Goal: Information Seeking & Learning: Learn about a topic

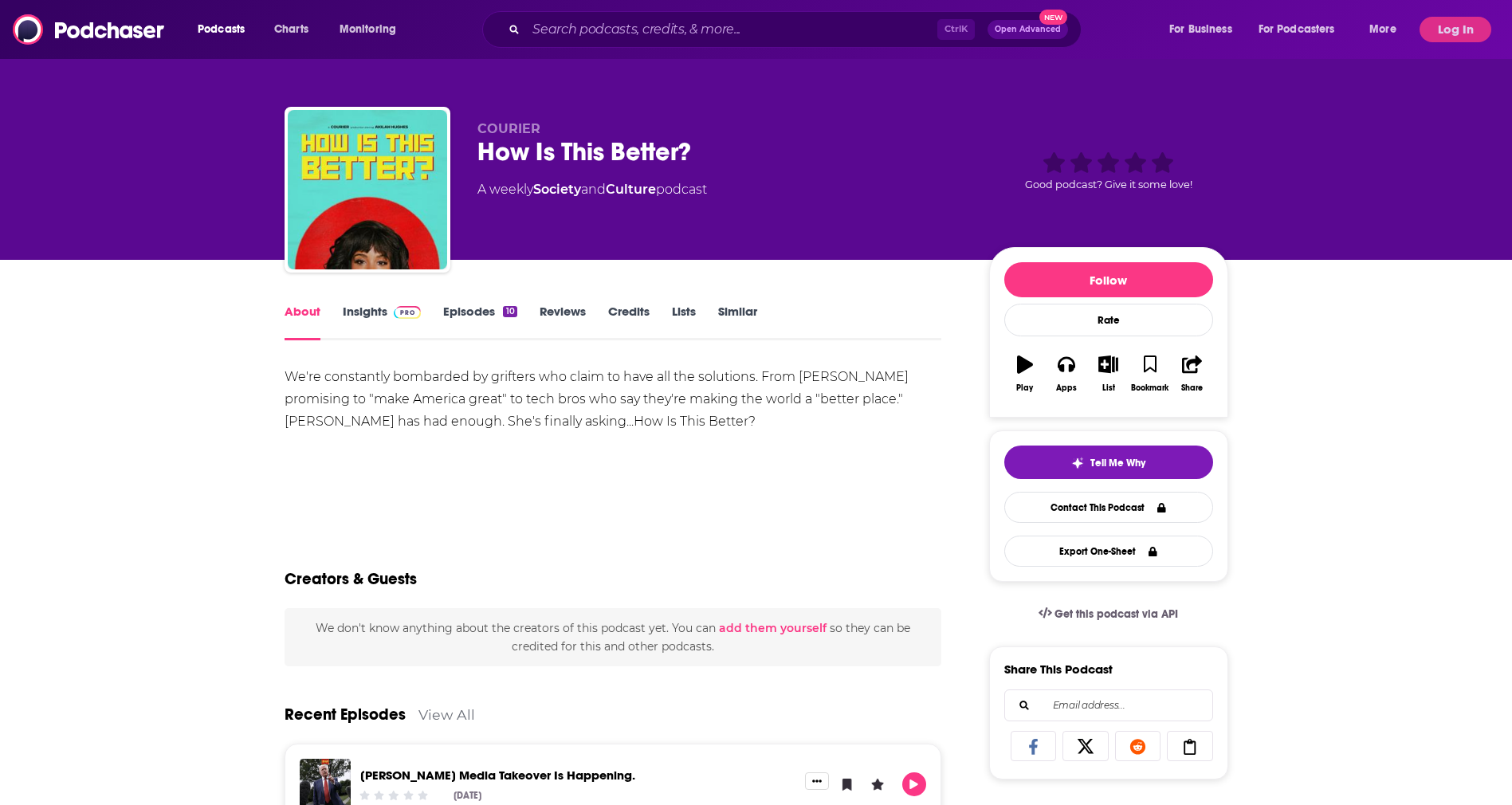
click at [375, 313] on link "Insights" at bounding box center [382, 321] width 79 height 36
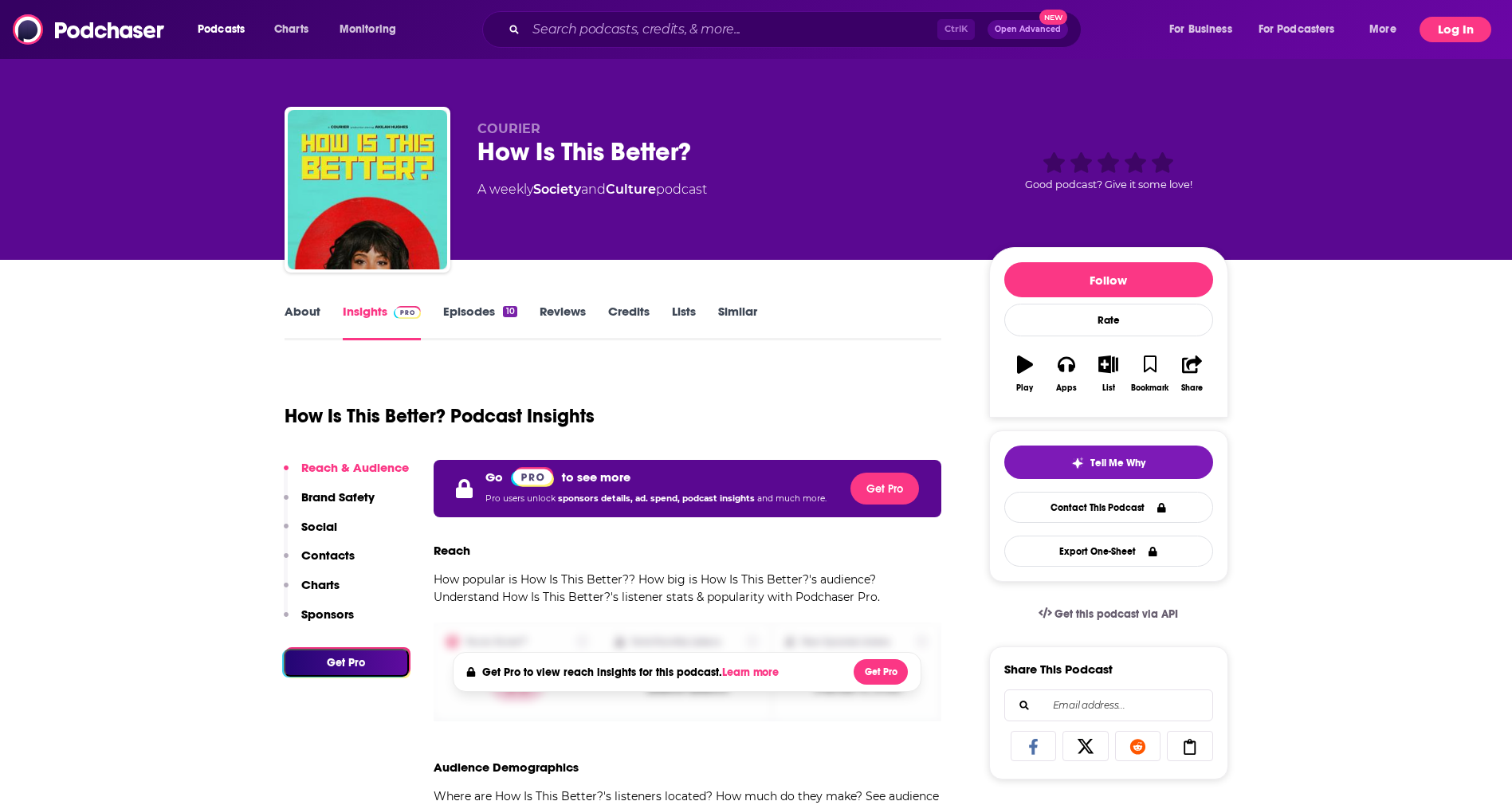
click at [1443, 33] on button "Log In" at bounding box center [1455, 30] width 72 height 25
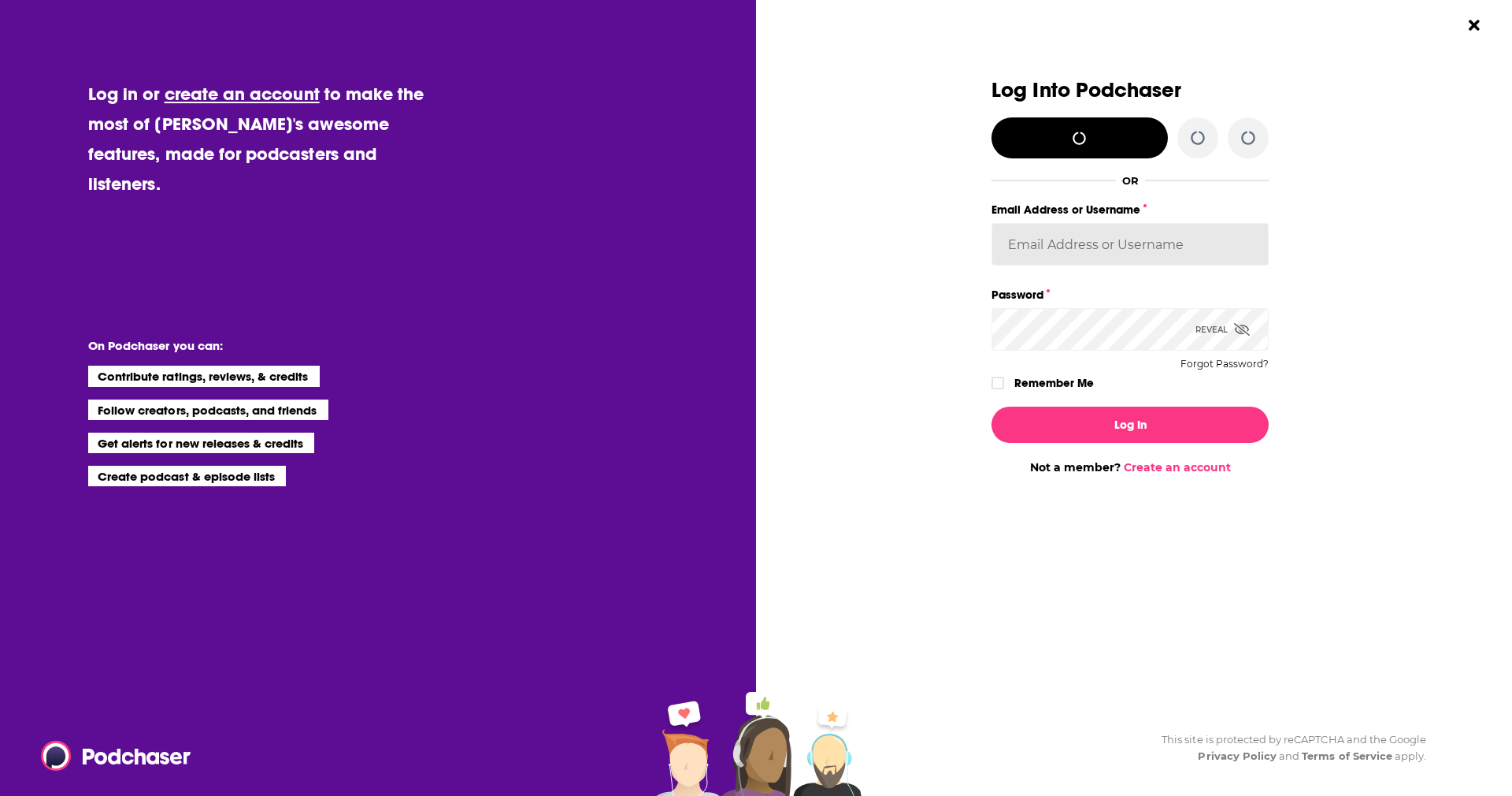
type input "sherreraaclu"
click at [1054, 366] on div "Log Into Podchaser Log in with X/Twitter OR Email Address or Username sherreraa…" at bounding box center [1130, 236] width 277 height 315
click at [1024, 377] on label "Remember Me" at bounding box center [1054, 383] width 79 height 21
click at [1003, 390] on input "rememberMe" at bounding box center [998, 390] width 9 height 0
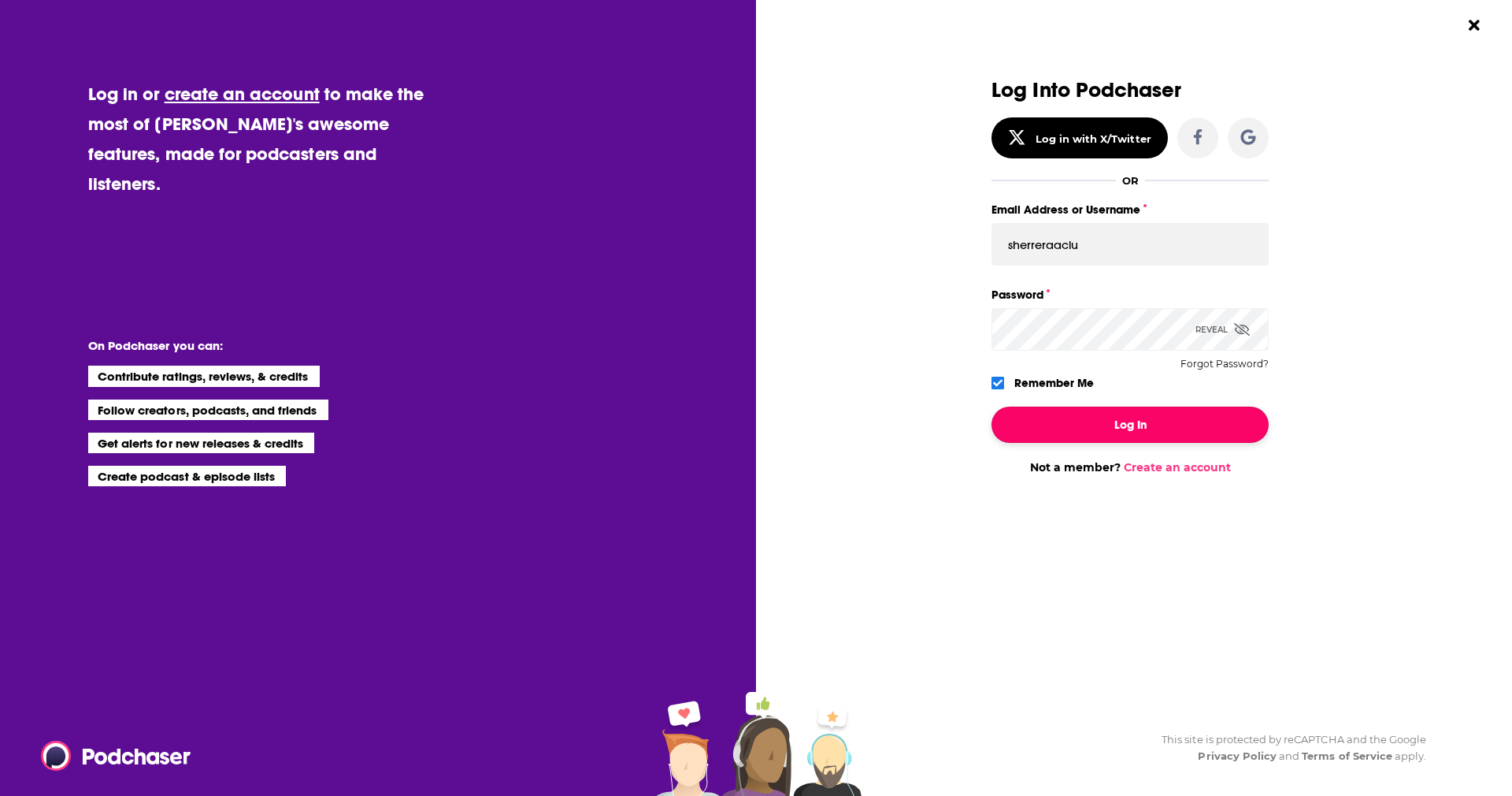
click at [1057, 437] on button "Log In" at bounding box center [1130, 424] width 277 height 36
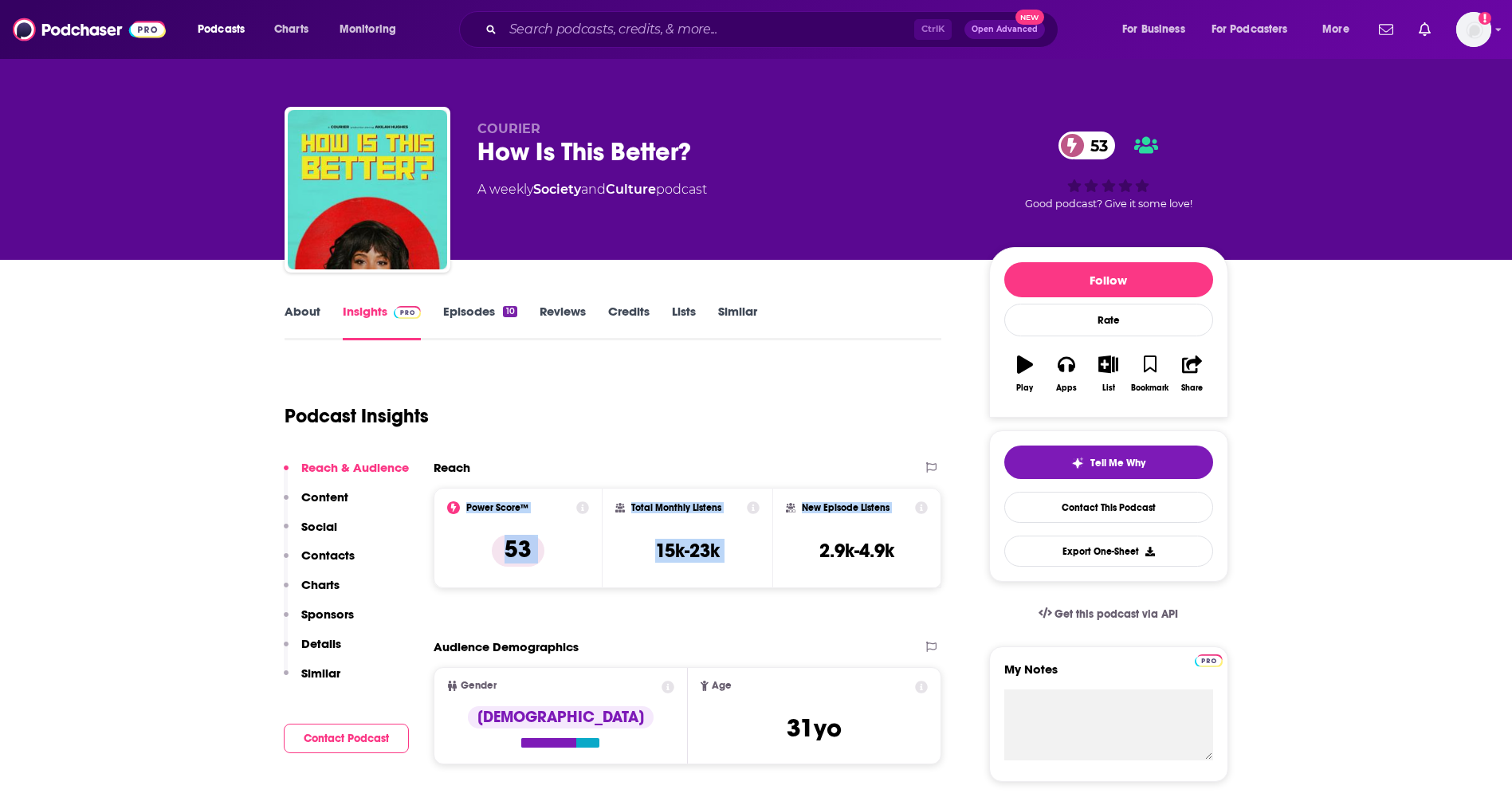
drag, startPoint x: 939, startPoint y: 550, endPoint x: 458, endPoint y: 514, distance: 482.3
click at [458, 514] on div "Power Score™ 53 Total Monthly Listens 15k-23k New Episode Listens 2.9k-4.9k" at bounding box center [688, 537] width 509 height 101
copy div "Power Score™ 53 Total Monthly Listens 15k-23k New Episode Listens"
drag, startPoint x: 1302, startPoint y: 373, endPoint x: 1267, endPoint y: 373, distance: 35.0
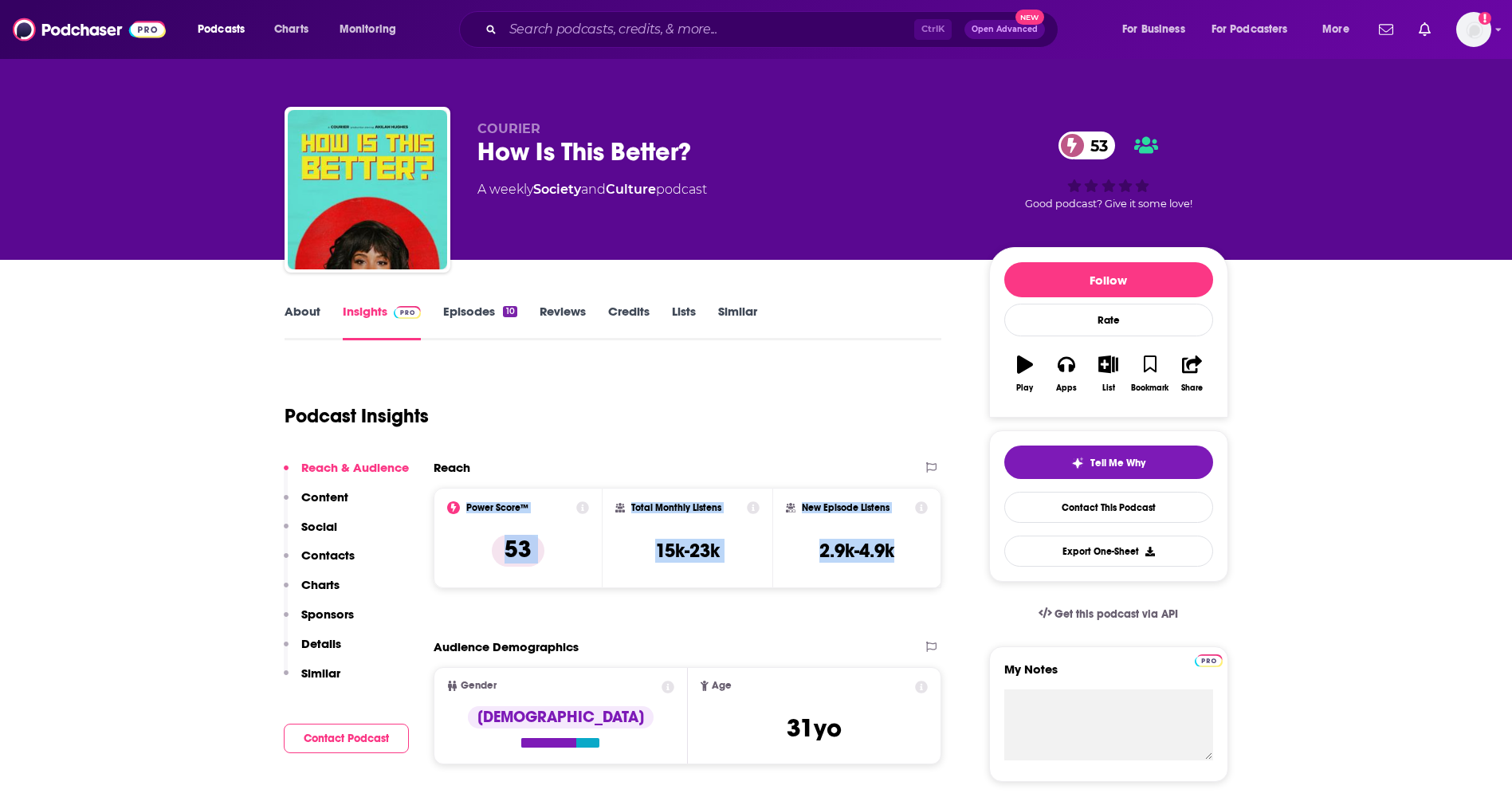
drag, startPoint x: 917, startPoint y: 552, endPoint x: 449, endPoint y: 491, distance: 472.0
click at [449, 491] on div "Power Score™ 53 Total Monthly Listens 15k-23k New Episode Listens 2.9k-4.9k" at bounding box center [688, 537] width 509 height 101
copy div "Power Score™ 53 Total Monthly Listens 15k-23k New Episode Listens 2.9k-4.9k"
drag, startPoint x: 1370, startPoint y: 402, endPoint x: 1357, endPoint y: 400, distance: 13.2
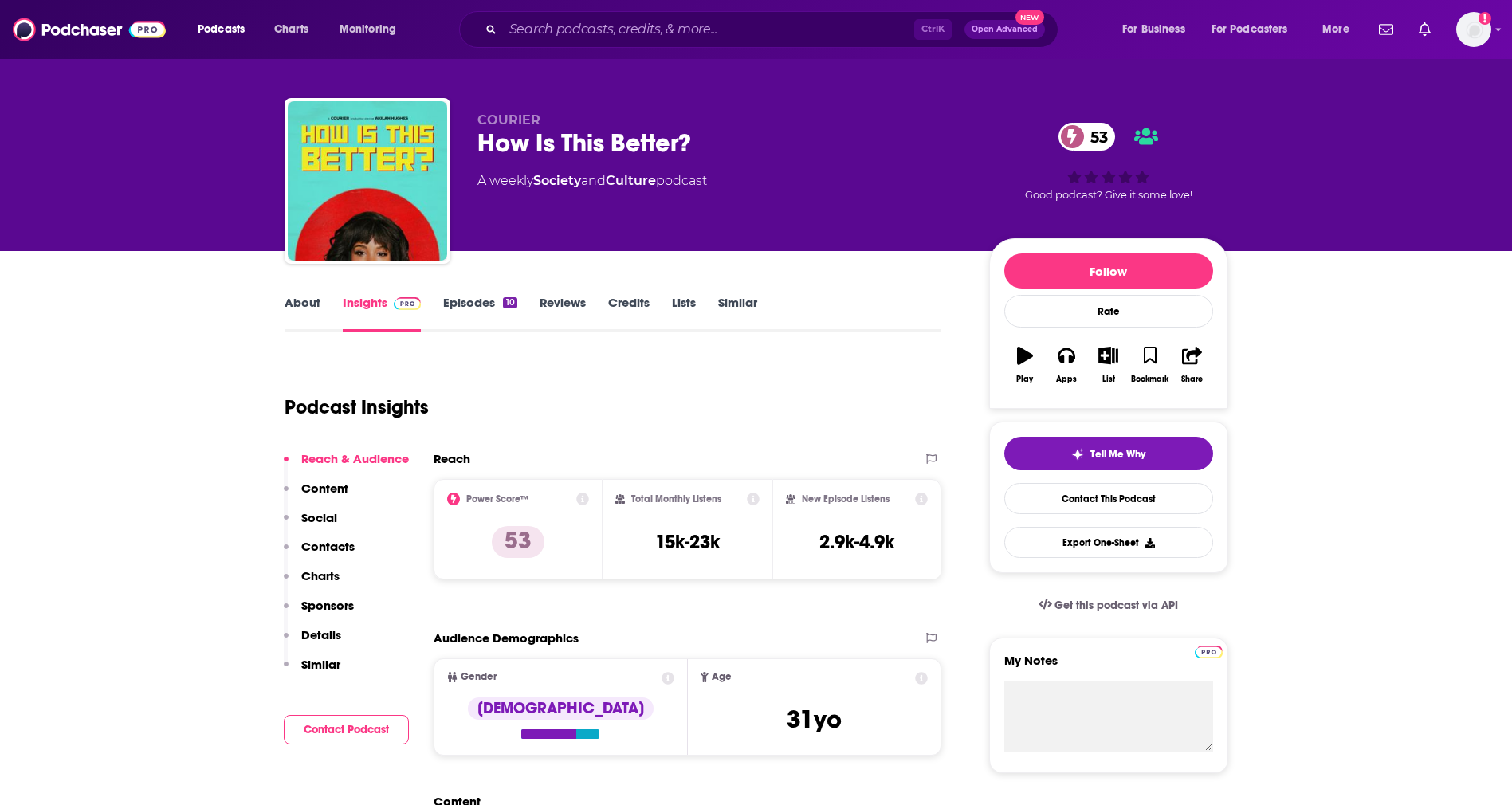
scroll to position [9, 0]
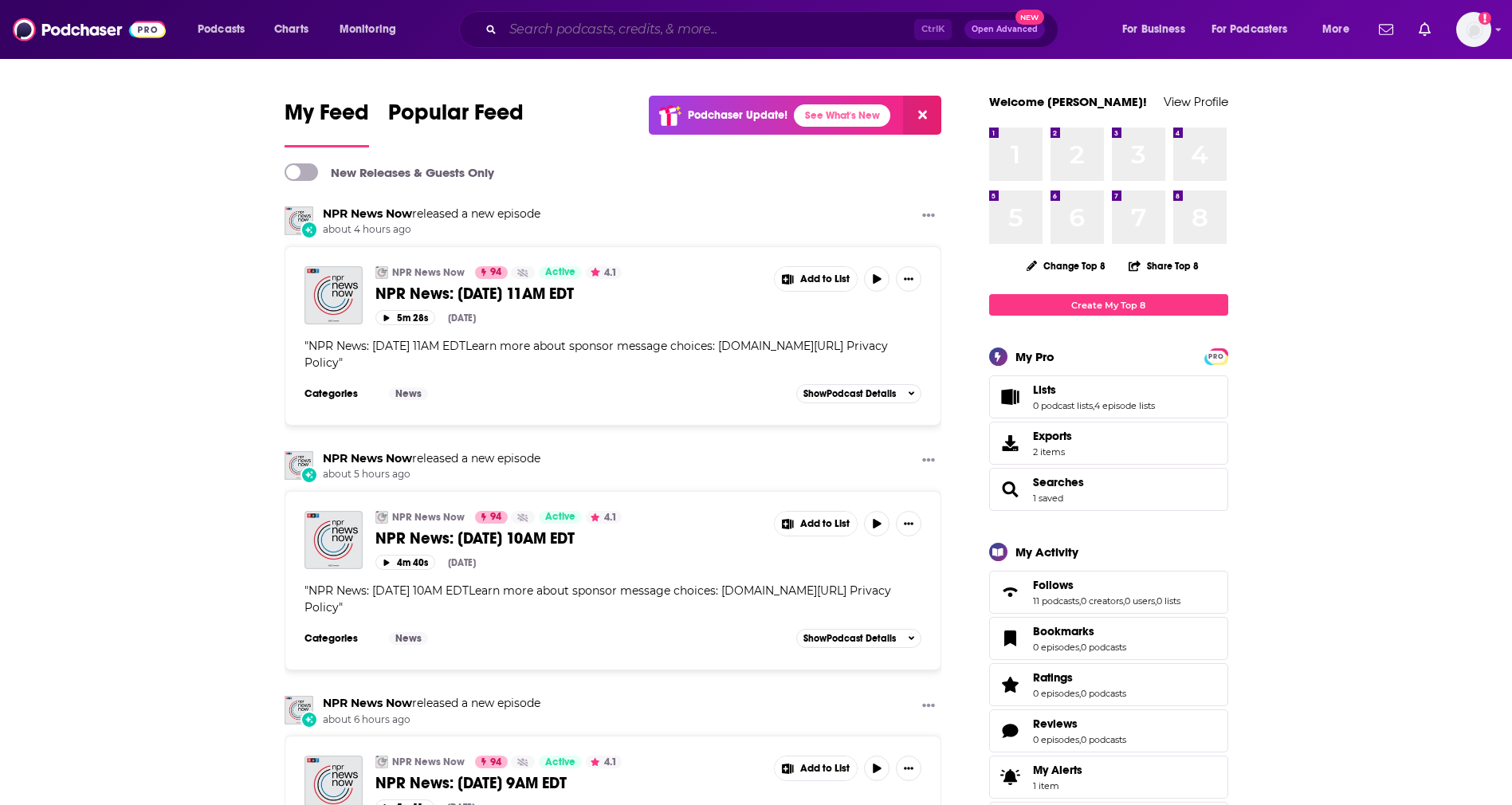
click at [596, 29] on input "Search podcasts, credits, & more..." at bounding box center [708, 30] width 411 height 25
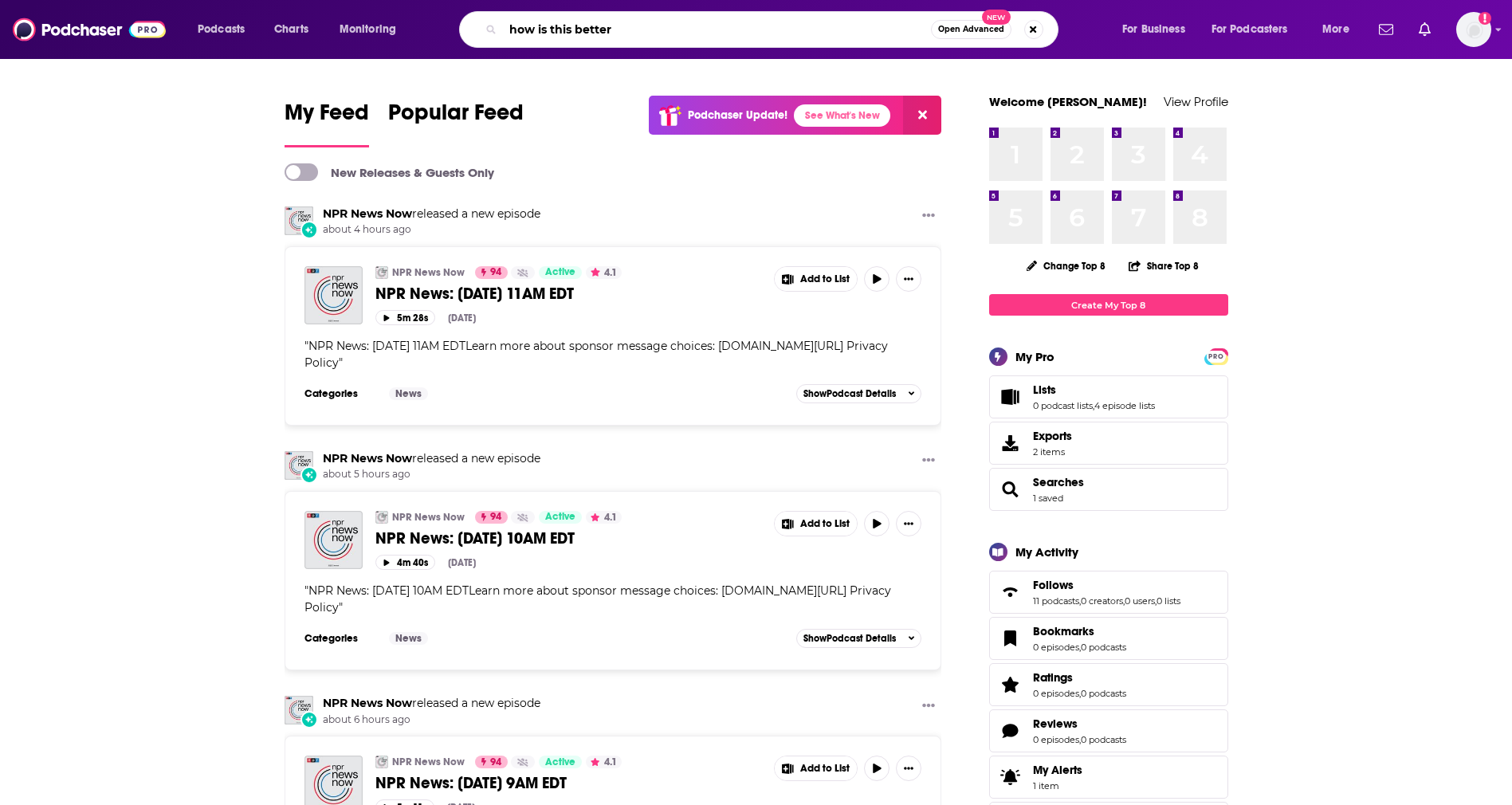
type input "how is this better"
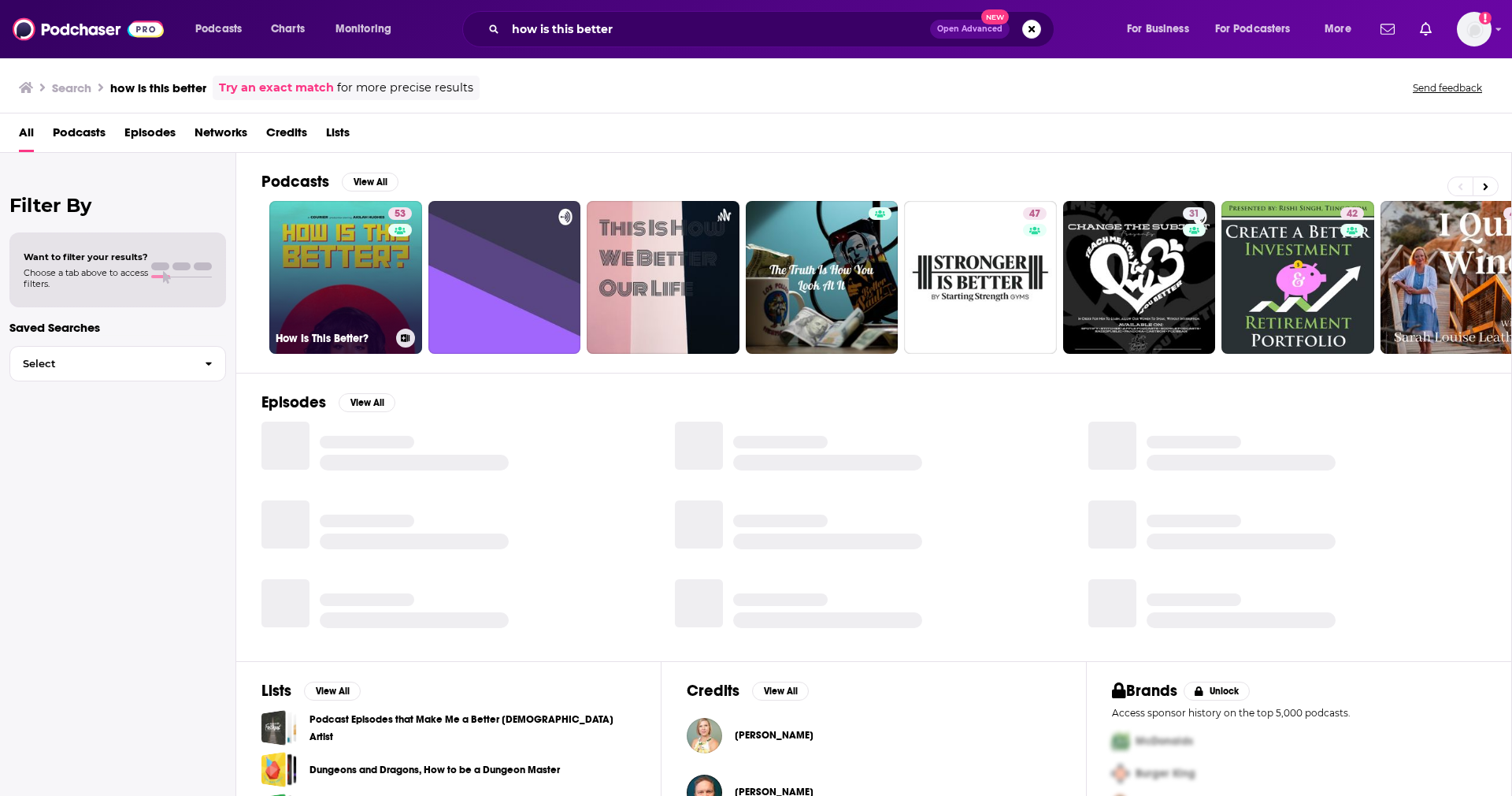
click at [340, 249] on link "53 How Is This Better?" at bounding box center [346, 277] width 153 height 153
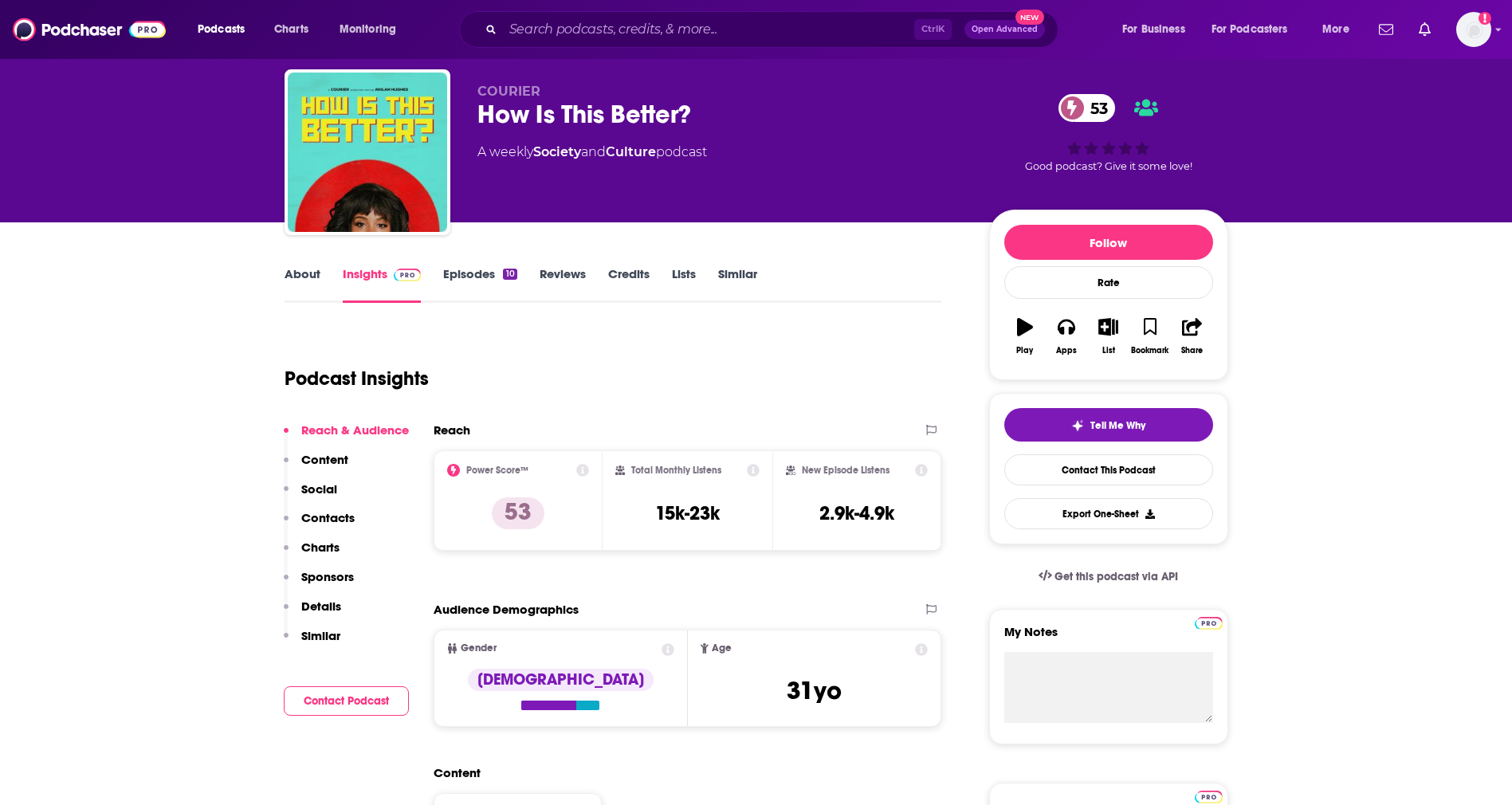
scroll to position [38, 0]
click at [581, 469] on icon at bounding box center [582, 469] width 13 height 13
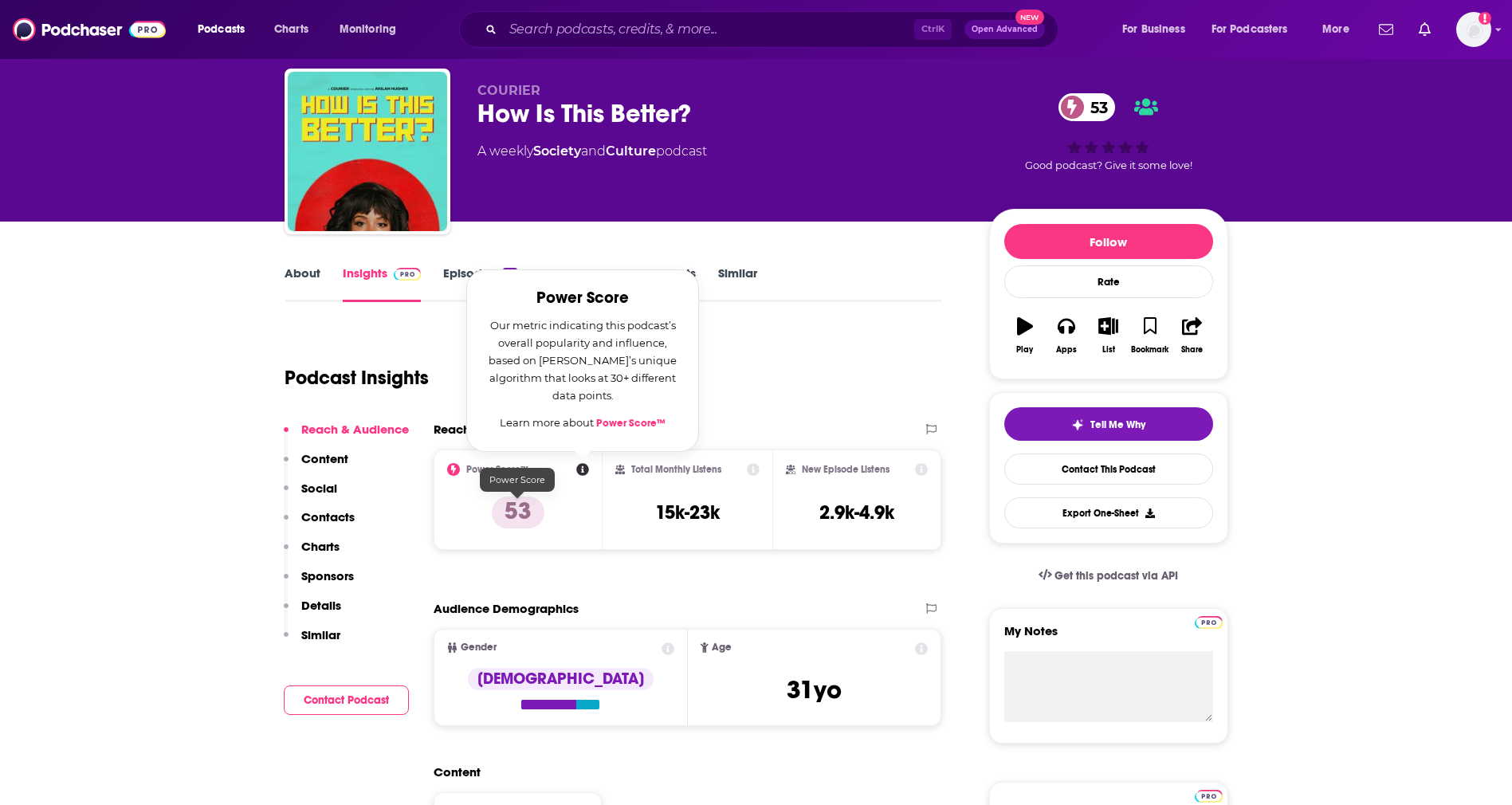
click at [522, 503] on p "53" at bounding box center [518, 513] width 52 height 32
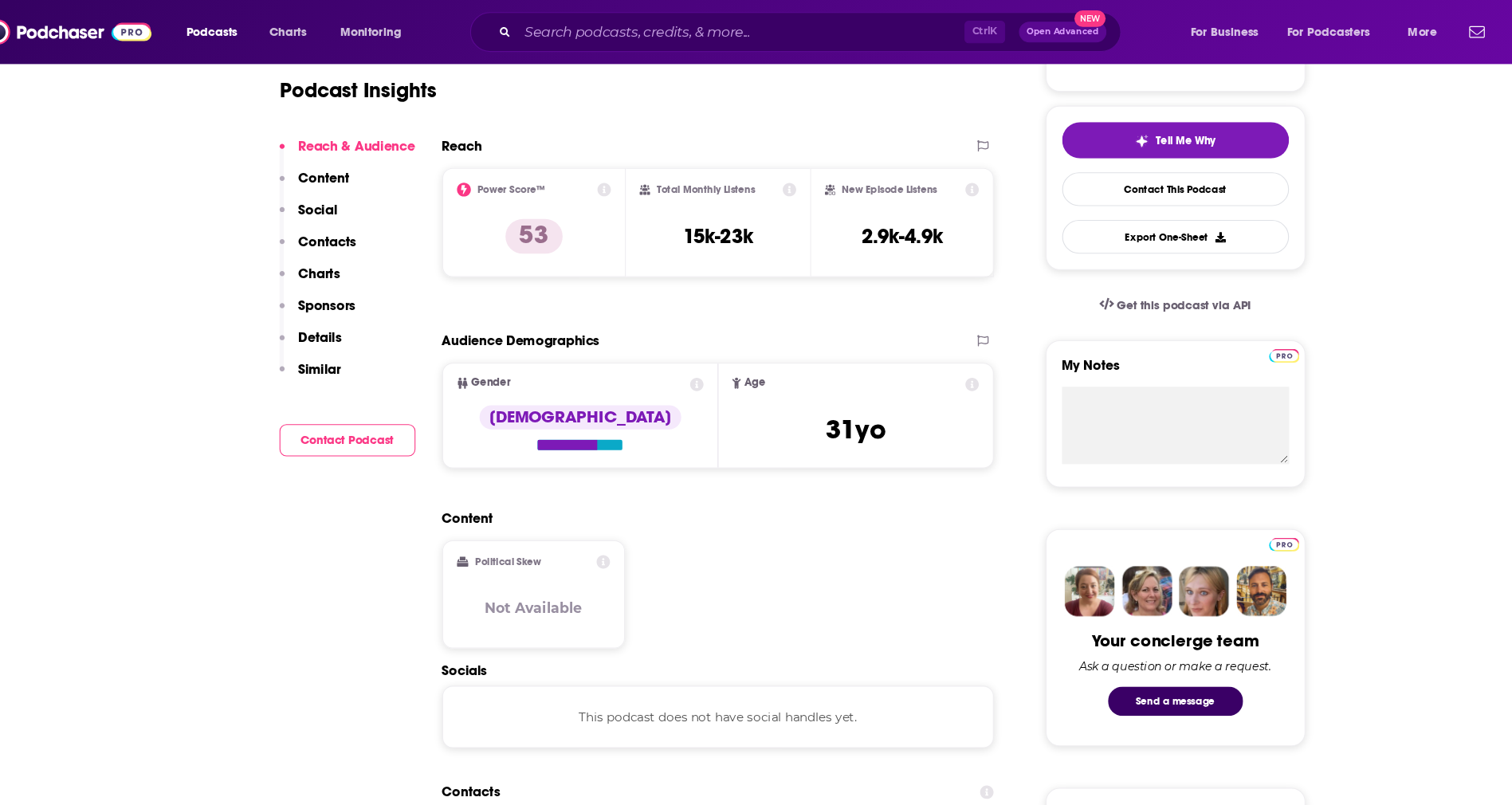
scroll to position [0, 0]
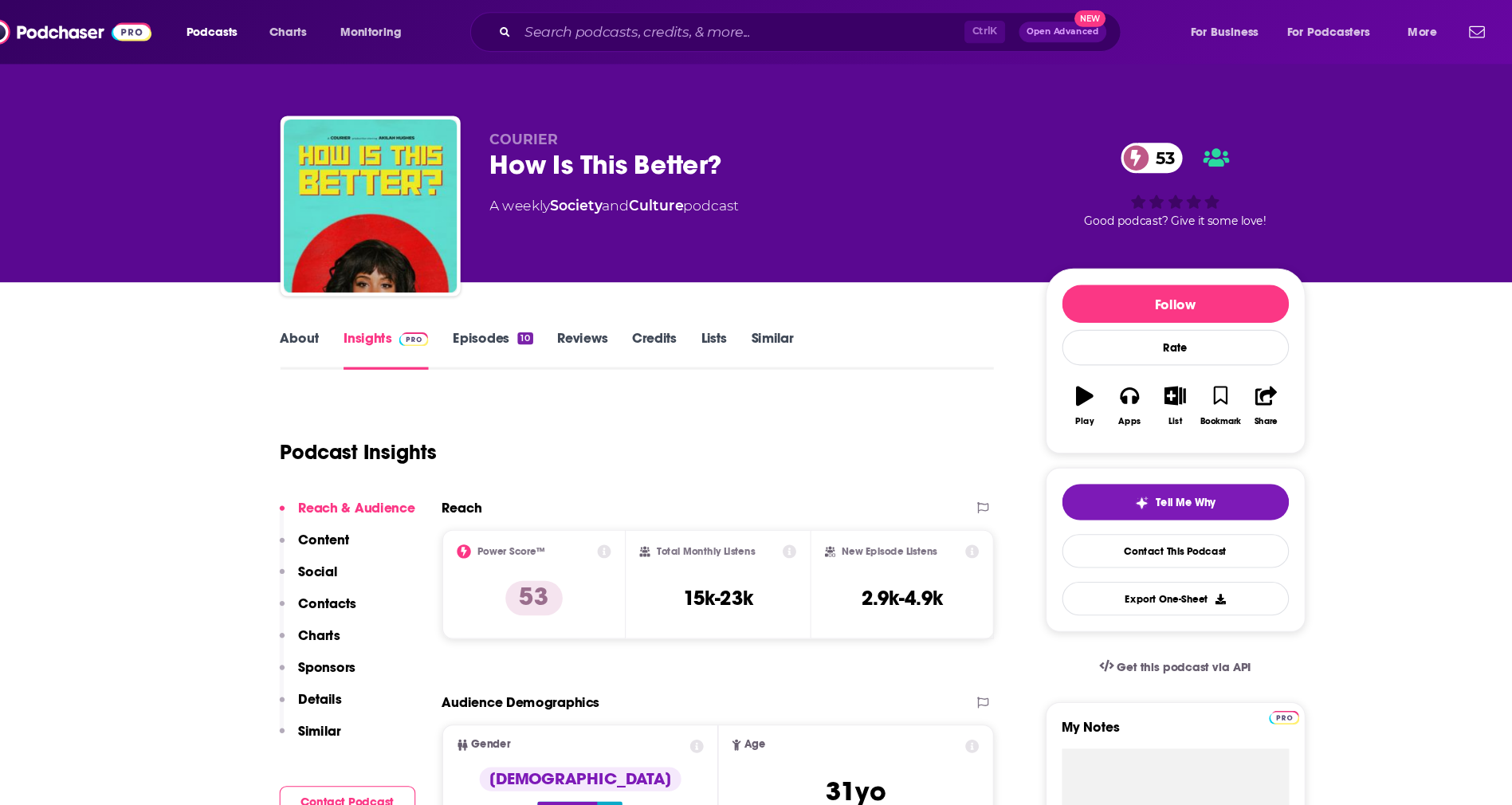
click at [554, 313] on link "Reviews" at bounding box center [563, 321] width 46 height 36
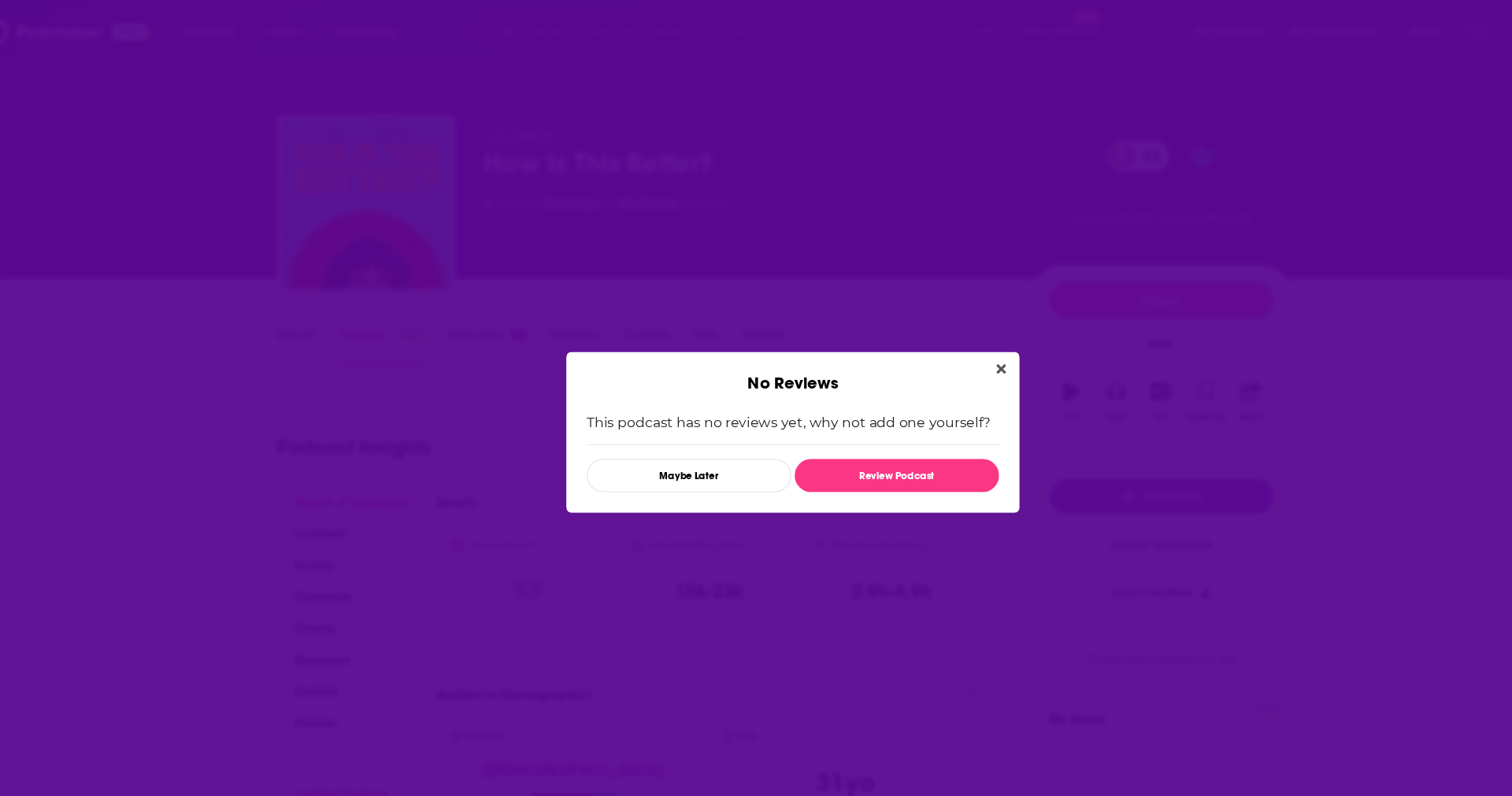
click at [943, 355] on div "No Reviews" at bounding box center [756, 343] width 417 height 38
click at [954, 346] on button "Close" at bounding box center [948, 340] width 21 height 20
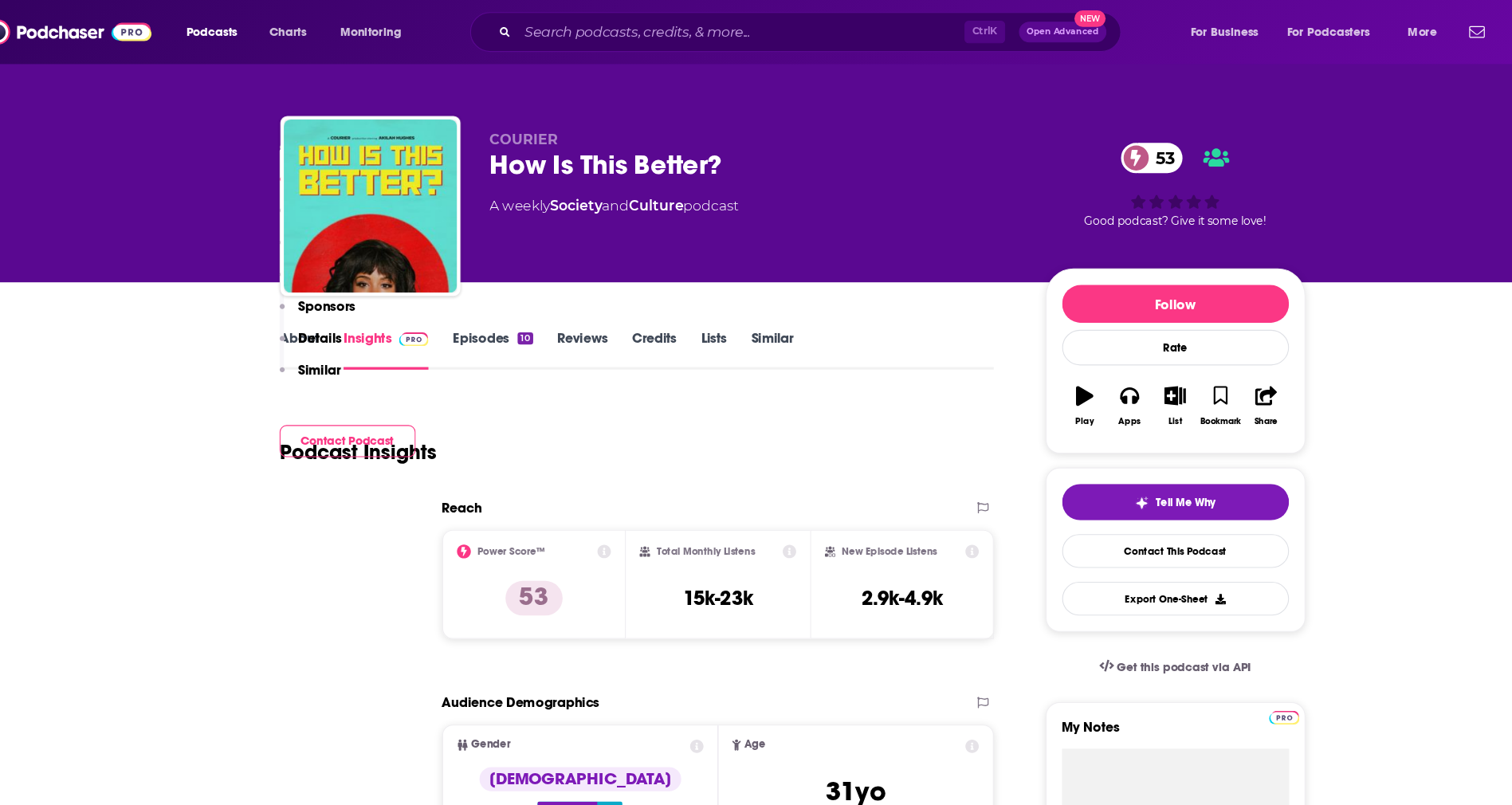
scroll to position [531, 0]
